Goal: Find specific page/section: Find specific page/section

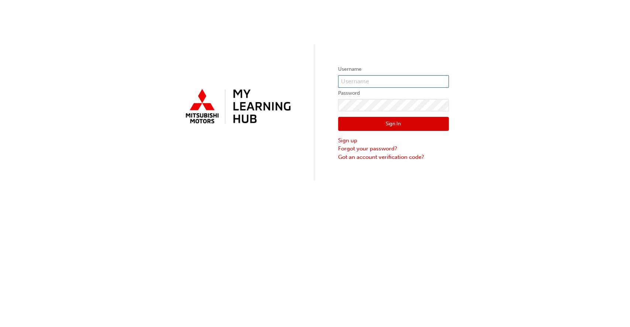
type input "jjones"
click at [396, 124] on button "Sign In" at bounding box center [393, 124] width 111 height 14
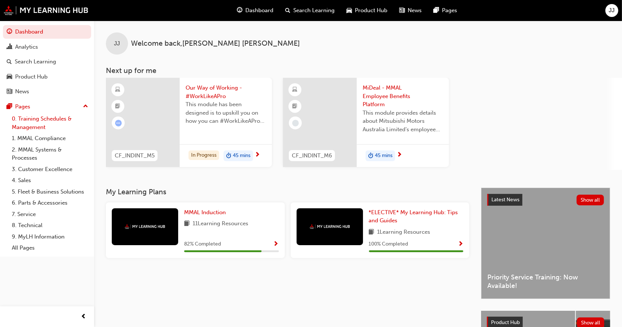
click at [43, 120] on link "0. Training Schedules & Management" at bounding box center [50, 123] width 82 height 20
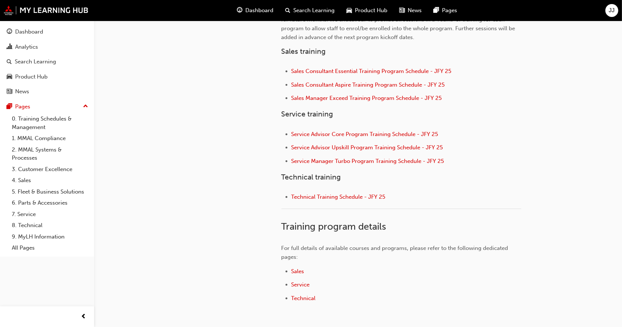
scroll to position [277, 0]
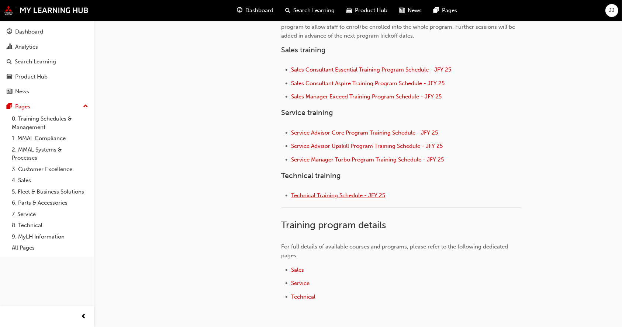
click at [346, 195] on span "Technical Training Schedule - JFY 25" at bounding box center [339, 195] width 94 height 7
